Goal: Task Accomplishment & Management: Complete application form

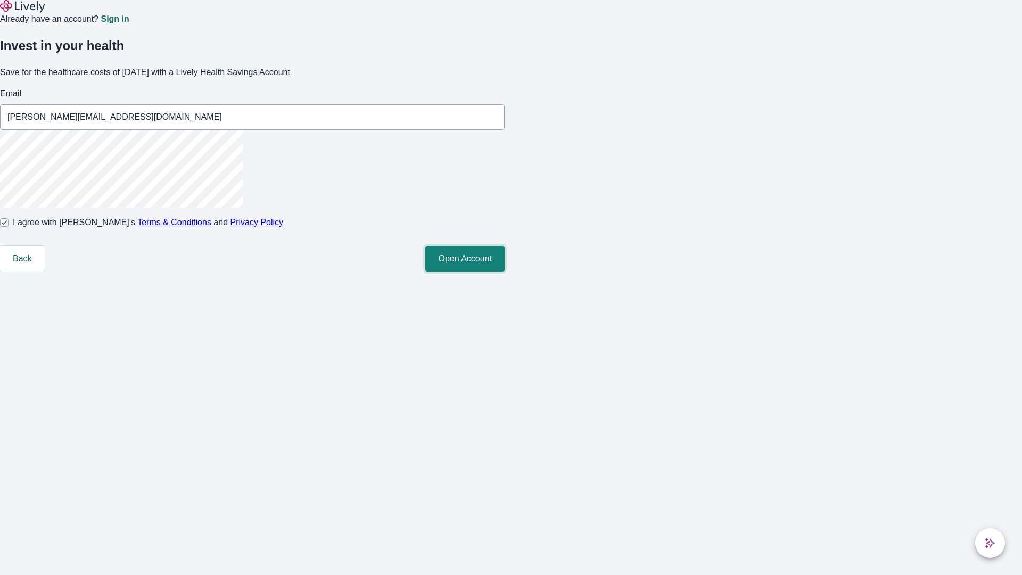
click at [504, 271] on button "Open Account" at bounding box center [464, 259] width 79 height 26
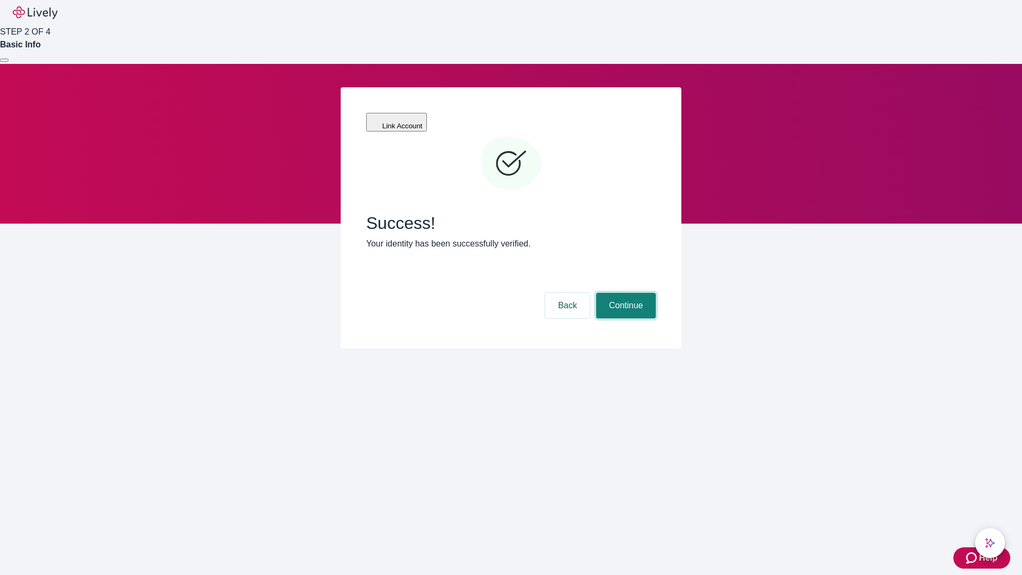
click at [624, 293] on button "Continue" at bounding box center [626, 306] width 60 height 26
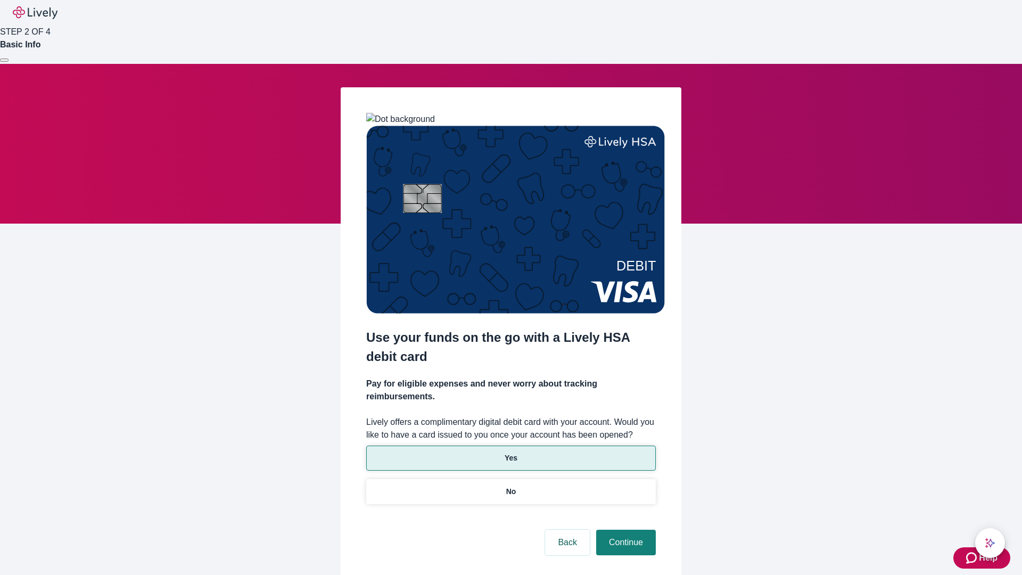
click at [510, 452] on p "Yes" at bounding box center [510, 457] width 13 height 11
click at [624, 529] on button "Continue" at bounding box center [626, 542] width 60 height 26
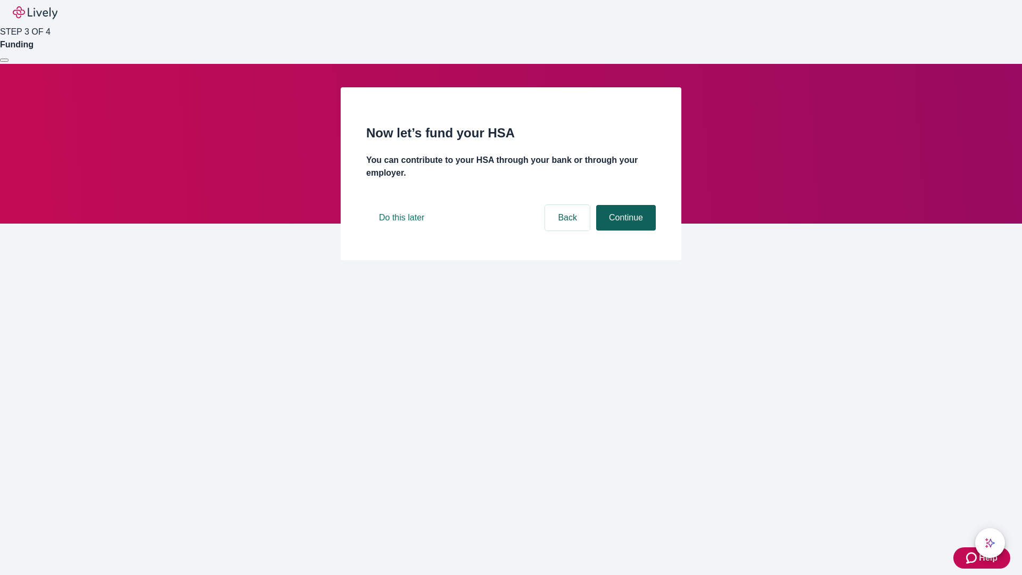
click at [624, 230] on button "Continue" at bounding box center [626, 218] width 60 height 26
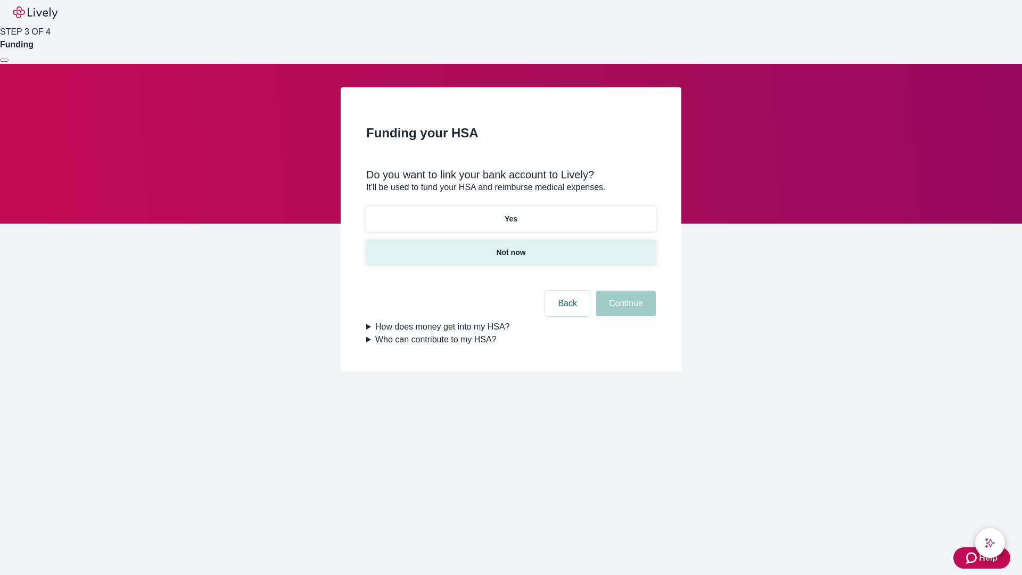
click at [510, 247] on p "Not now" at bounding box center [510, 252] width 29 height 11
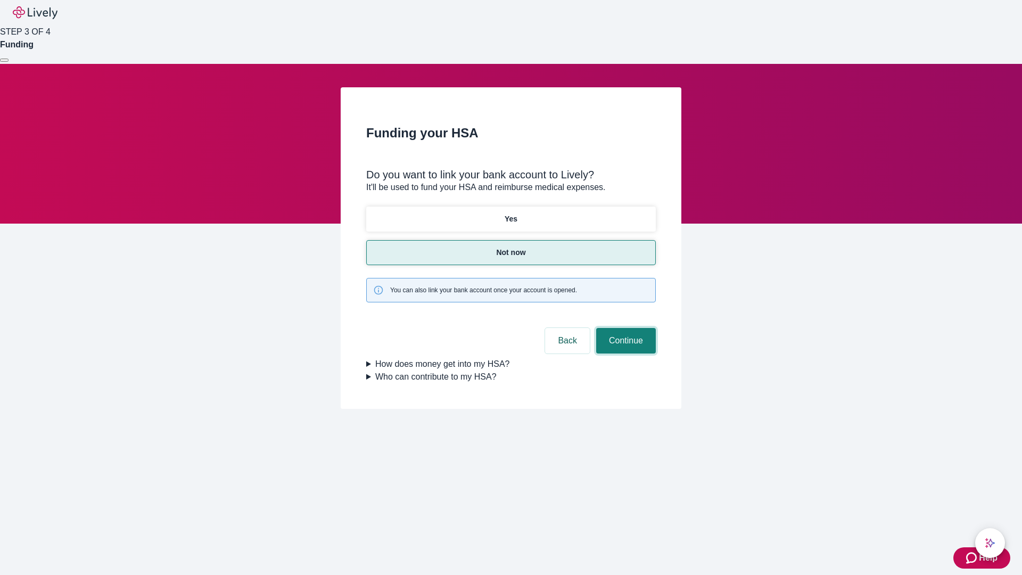
click at [624, 328] on button "Continue" at bounding box center [626, 341] width 60 height 26
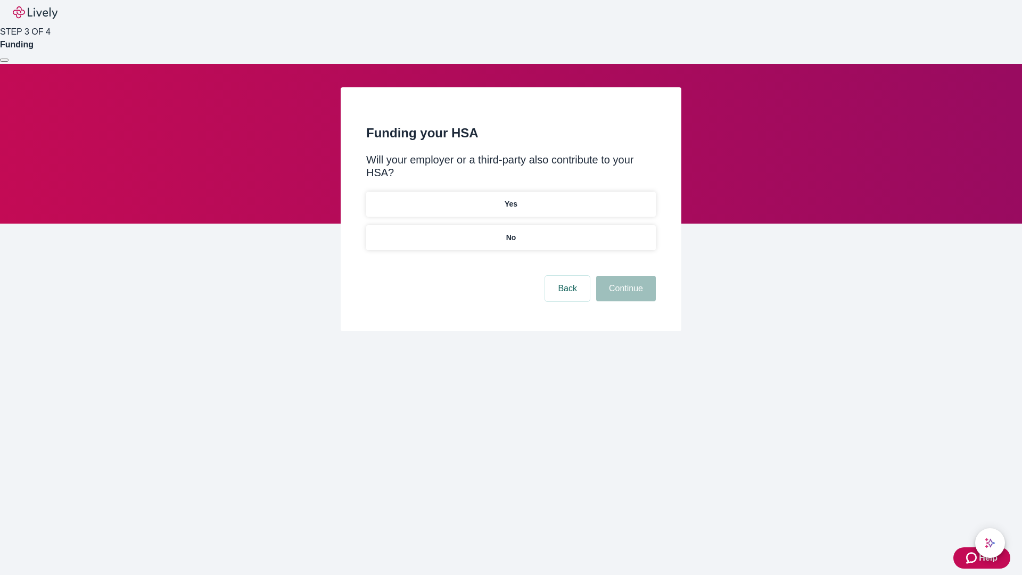
click at [510, 232] on p "No" at bounding box center [511, 237] width 10 height 11
click at [624, 276] on button "Continue" at bounding box center [626, 289] width 60 height 26
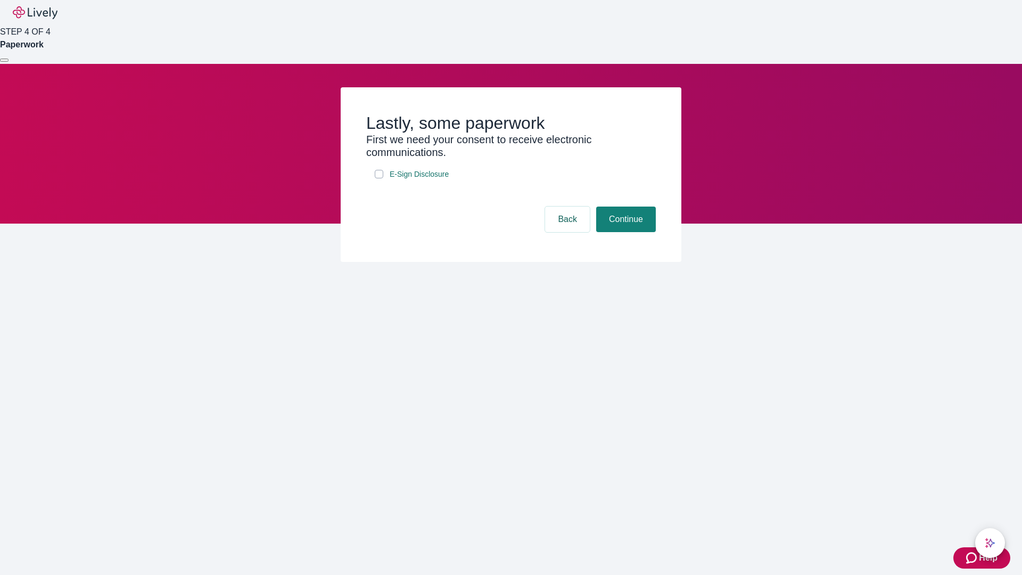
click at [379, 178] on input "E-Sign Disclosure" at bounding box center [379, 174] width 9 height 9
checkbox input "true"
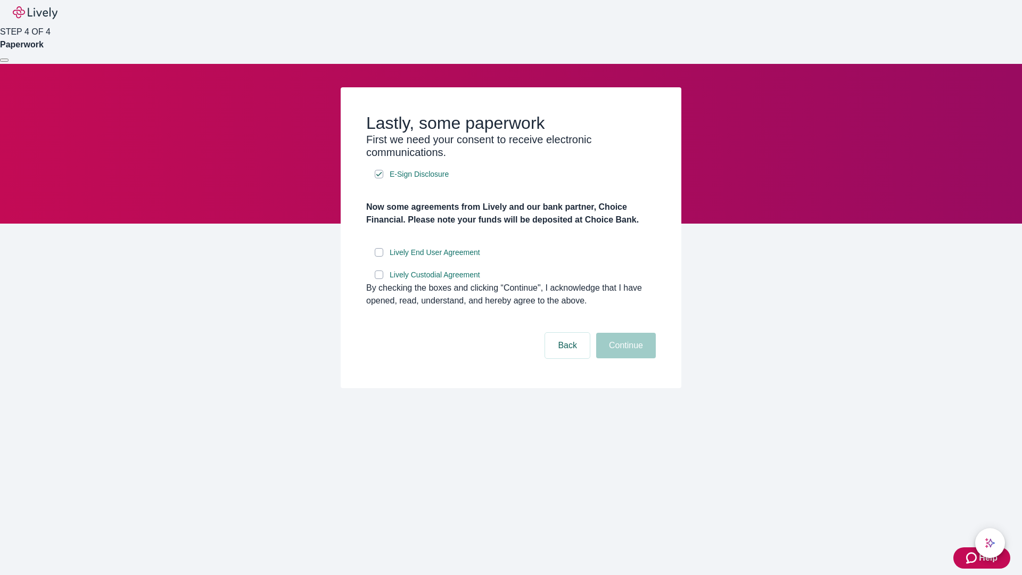
click at [379, 256] on input "Lively End User Agreement" at bounding box center [379, 252] width 9 height 9
checkbox input "true"
click at [379, 279] on input "Lively Custodial Agreement" at bounding box center [379, 274] width 9 height 9
checkbox input "true"
click at [624, 358] on button "Continue" at bounding box center [626, 346] width 60 height 26
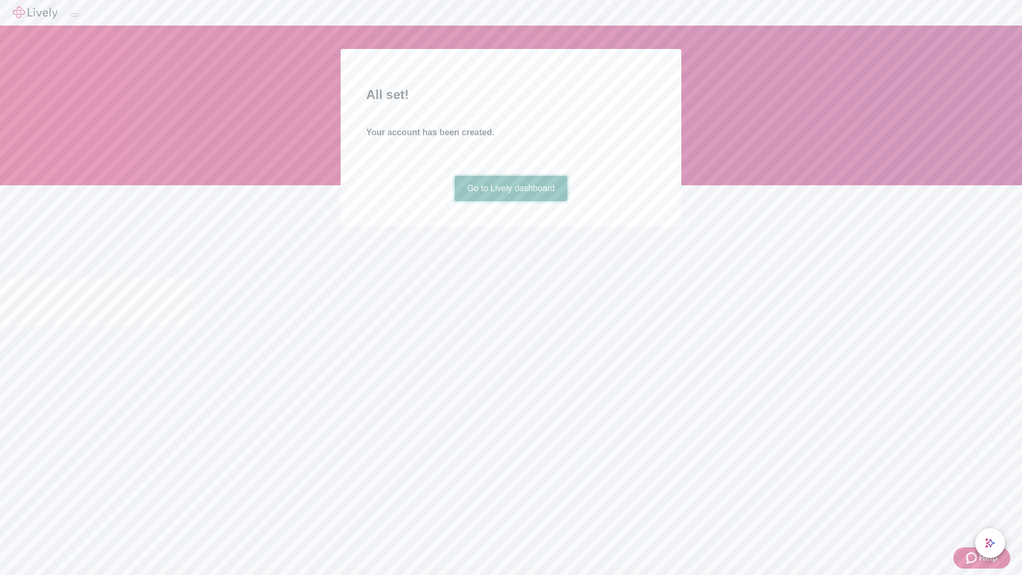
click at [510, 201] on link "Go to Lively dashboard" at bounding box center [510, 189] width 113 height 26
